Goal: Transaction & Acquisition: Purchase product/service

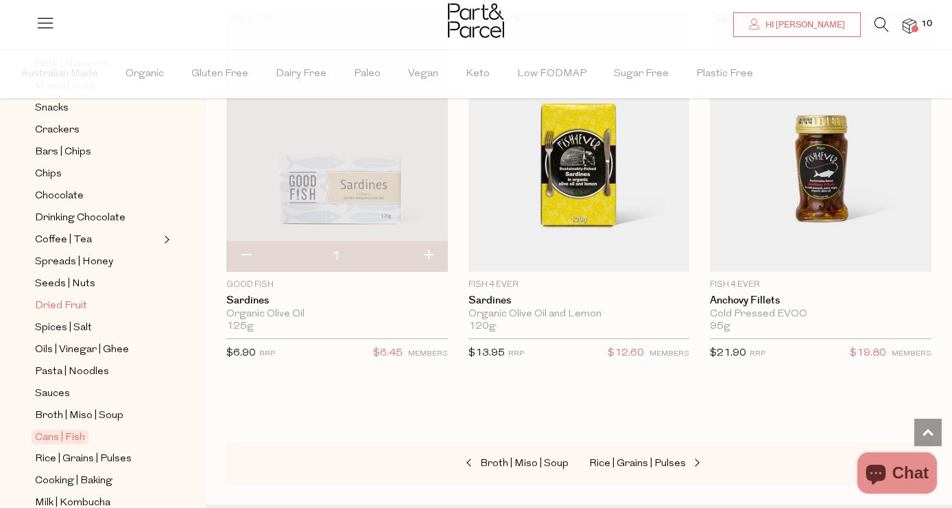
scroll to position [265, 0]
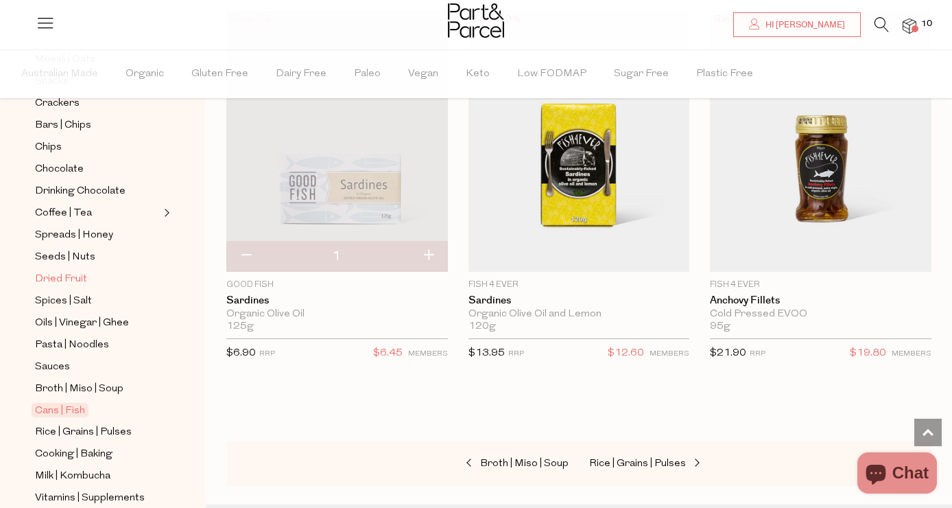
click at [80, 274] on span "Dried Fruit" at bounding box center [61, 279] width 52 height 16
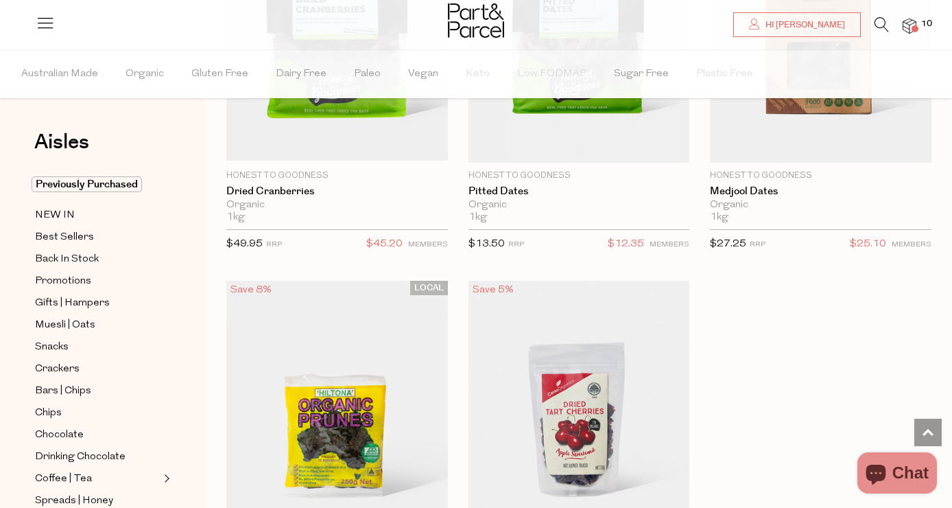
scroll to position [1054, 0]
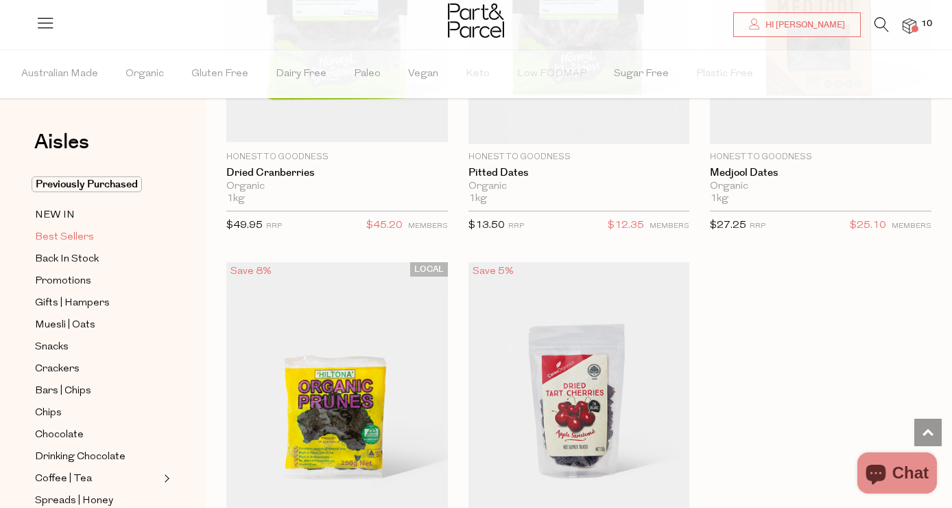
click at [84, 236] on span "Best Sellers" at bounding box center [64, 237] width 59 height 16
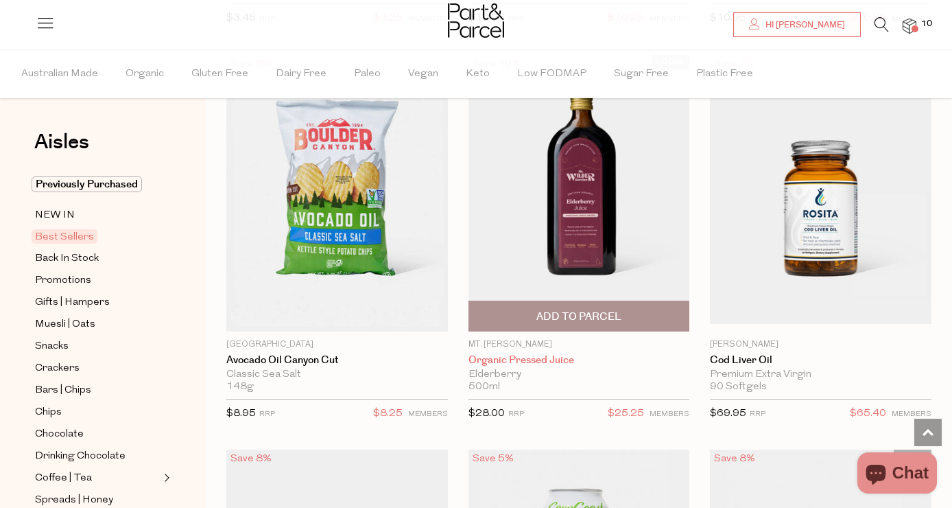
scroll to position [902, 0]
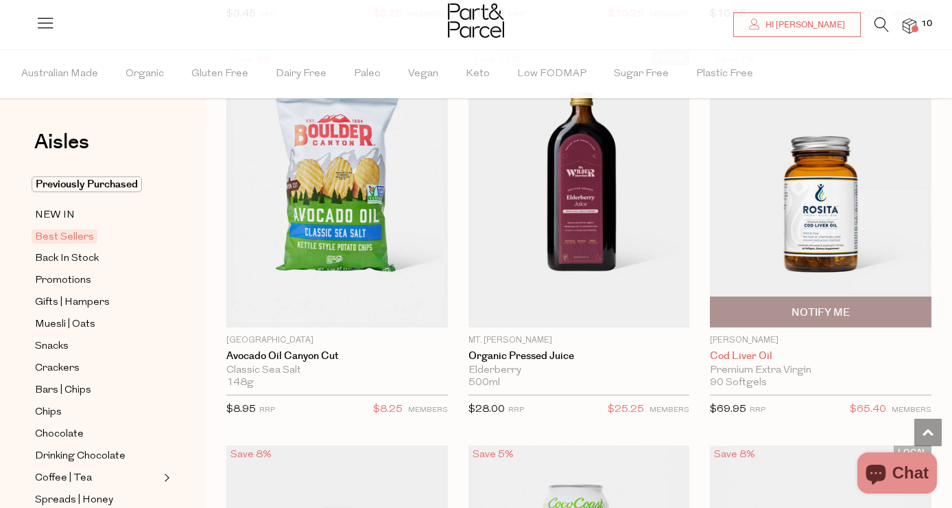
click at [757, 356] on link "Cod Liver Oil" at bounding box center [821, 356] width 222 height 12
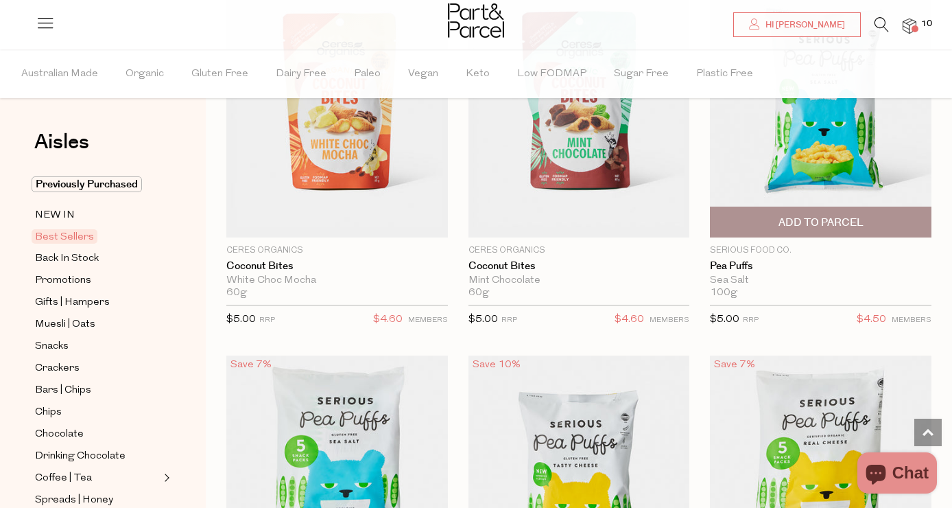
scroll to position [5102, 0]
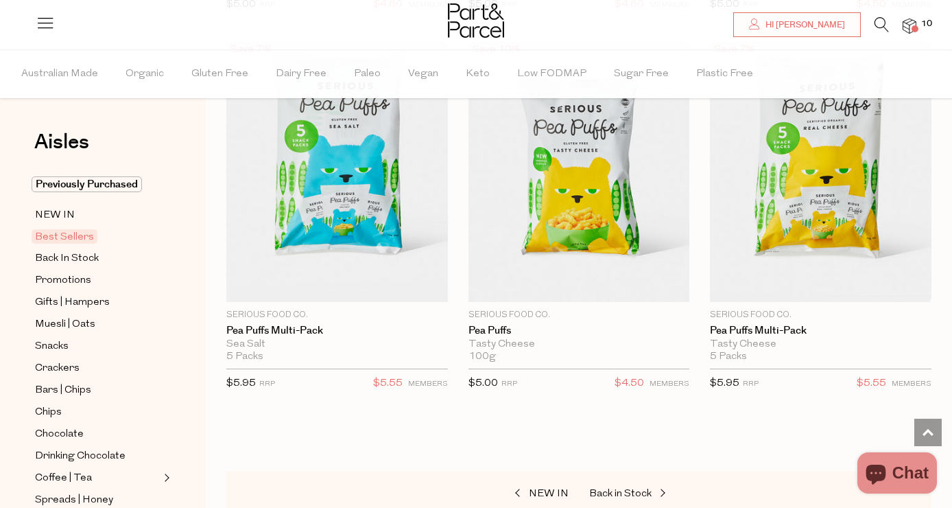
click at [921, 23] on span "10" at bounding box center [927, 24] width 18 height 12
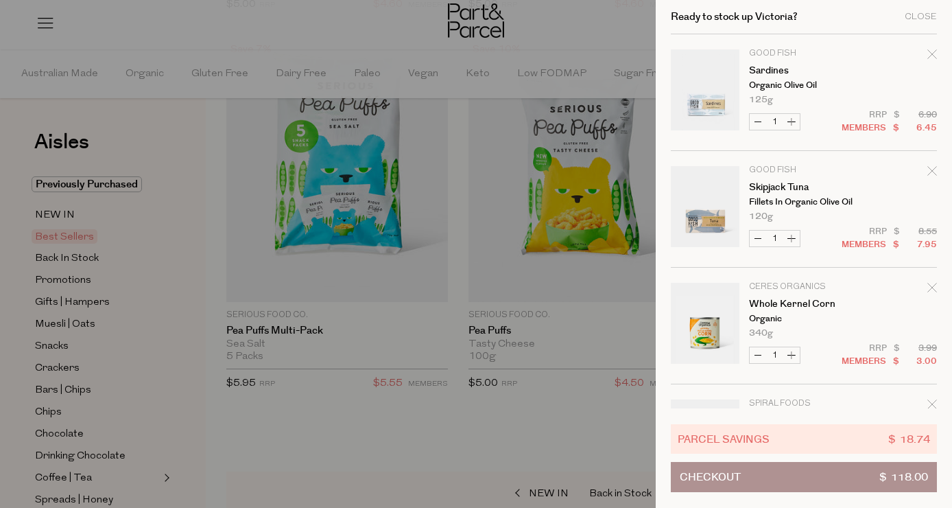
scroll to position [0, 0]
click at [789, 123] on button "Increase Sardines" at bounding box center [791, 122] width 16 height 16
type input "2"
click at [791, 240] on form "Image Product Total Qty Good Fish Sardines Organic Olive Oil 125g Only 93 Avail…" at bounding box center [804, 500] width 266 height 933
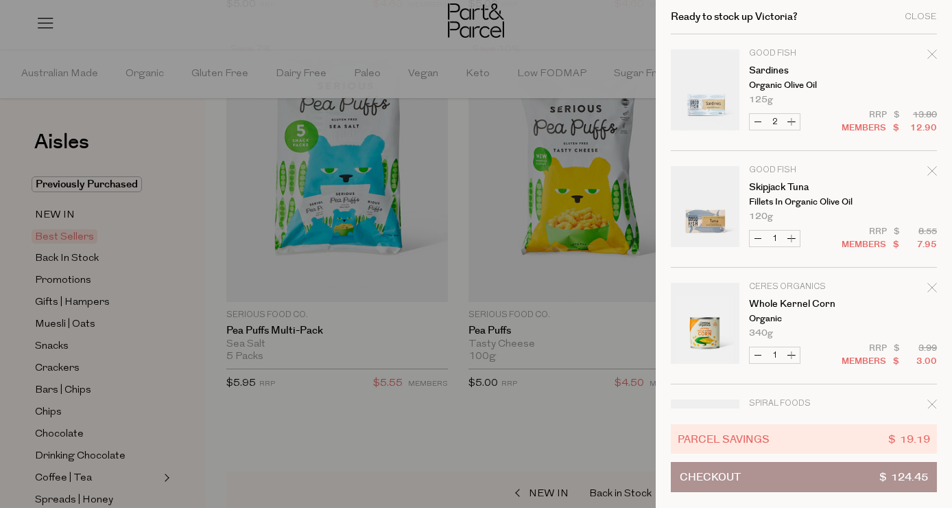
click at [791, 239] on button "Increase Skipjack Tuna" at bounding box center [791, 238] width 16 height 16
type input "2"
click at [58, 372] on div at bounding box center [476, 254] width 952 height 508
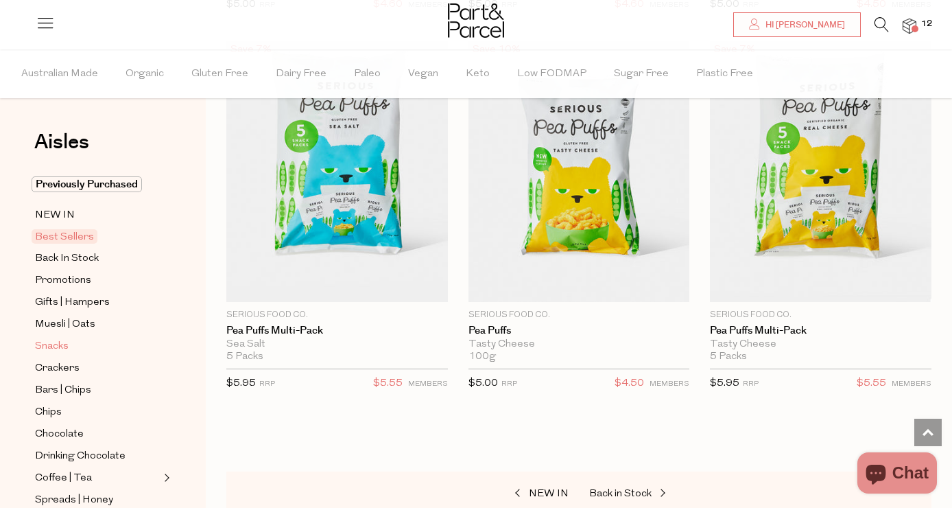
click at [60, 344] on span "Snacks" at bounding box center [52, 346] width 34 height 16
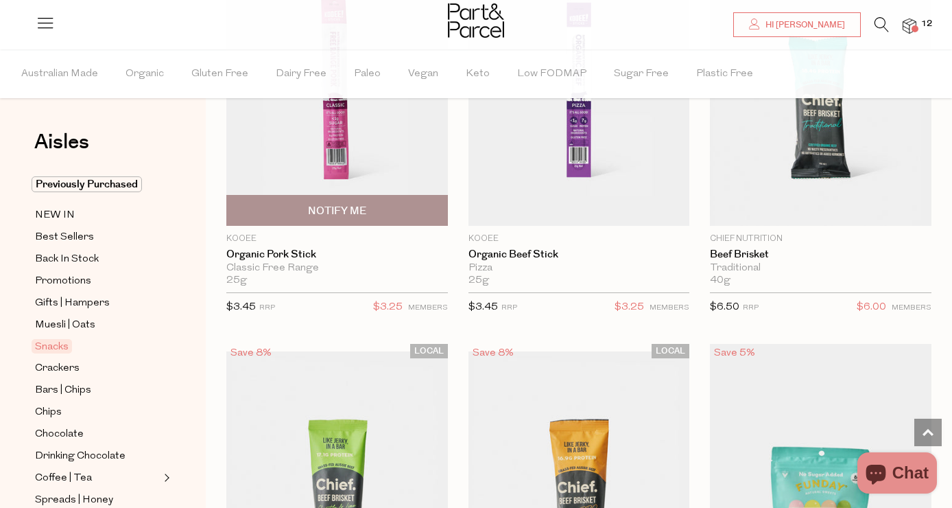
scroll to position [1591, 0]
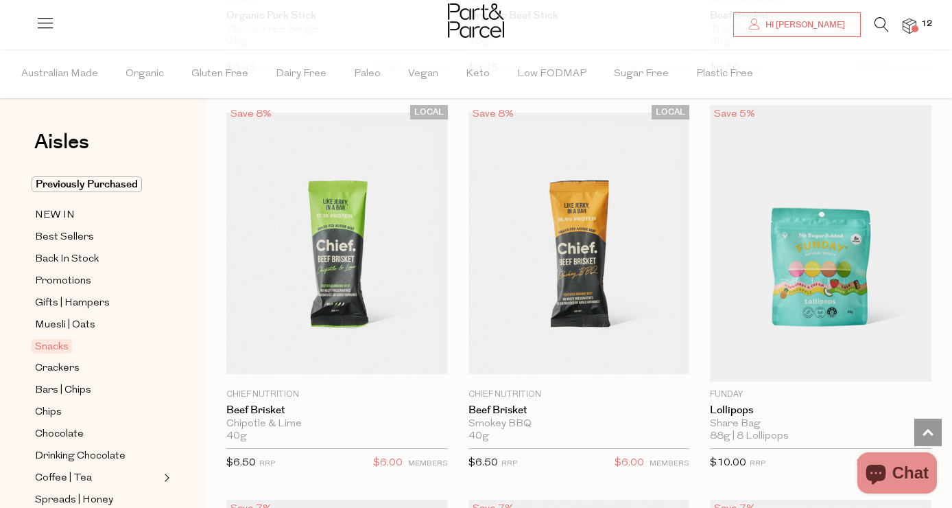
click at [881, 24] on icon at bounding box center [882, 24] width 14 height 15
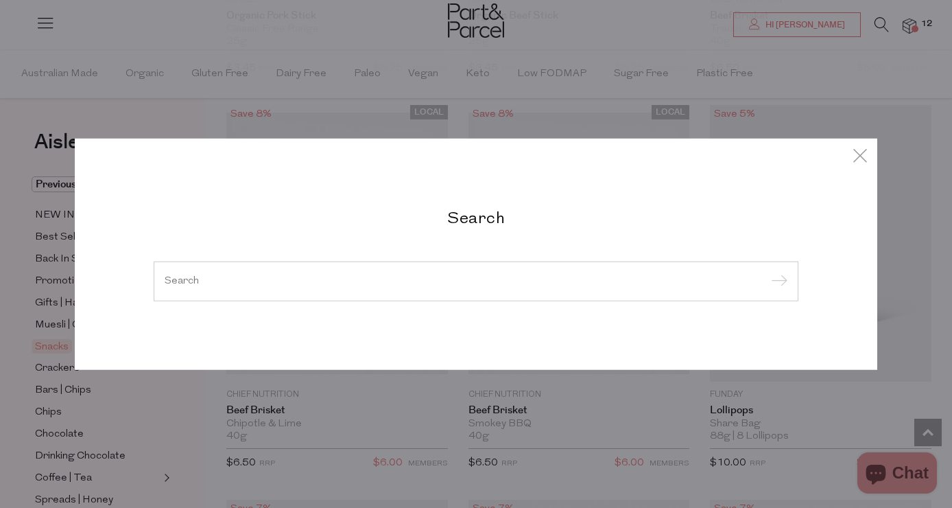
type input "i"
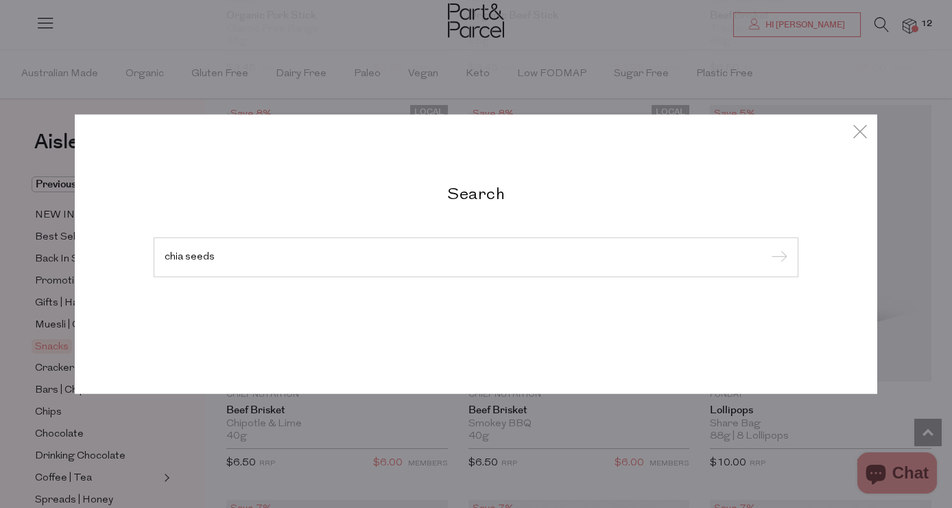
type input "chia seeds"
click at [777, 258] on input "submit" at bounding box center [777, 258] width 21 height 21
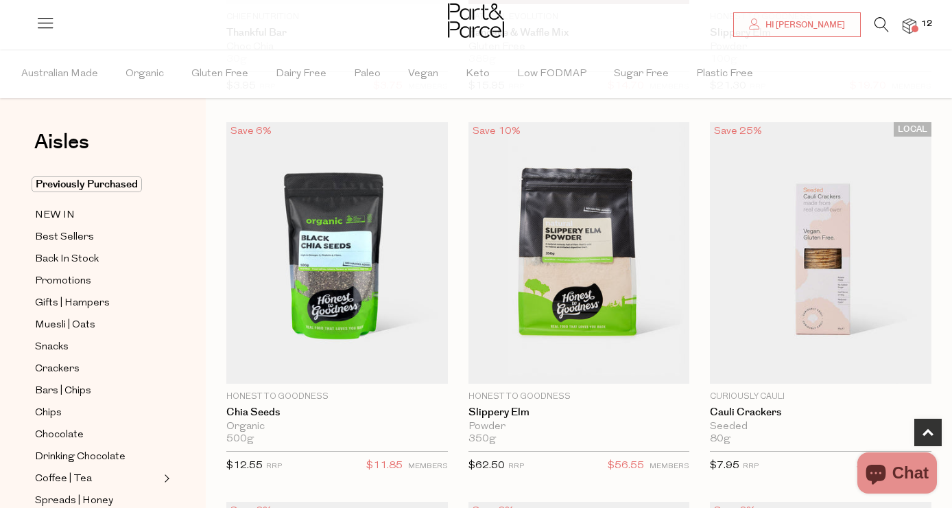
scroll to position [447, 0]
